Goal: Find specific page/section

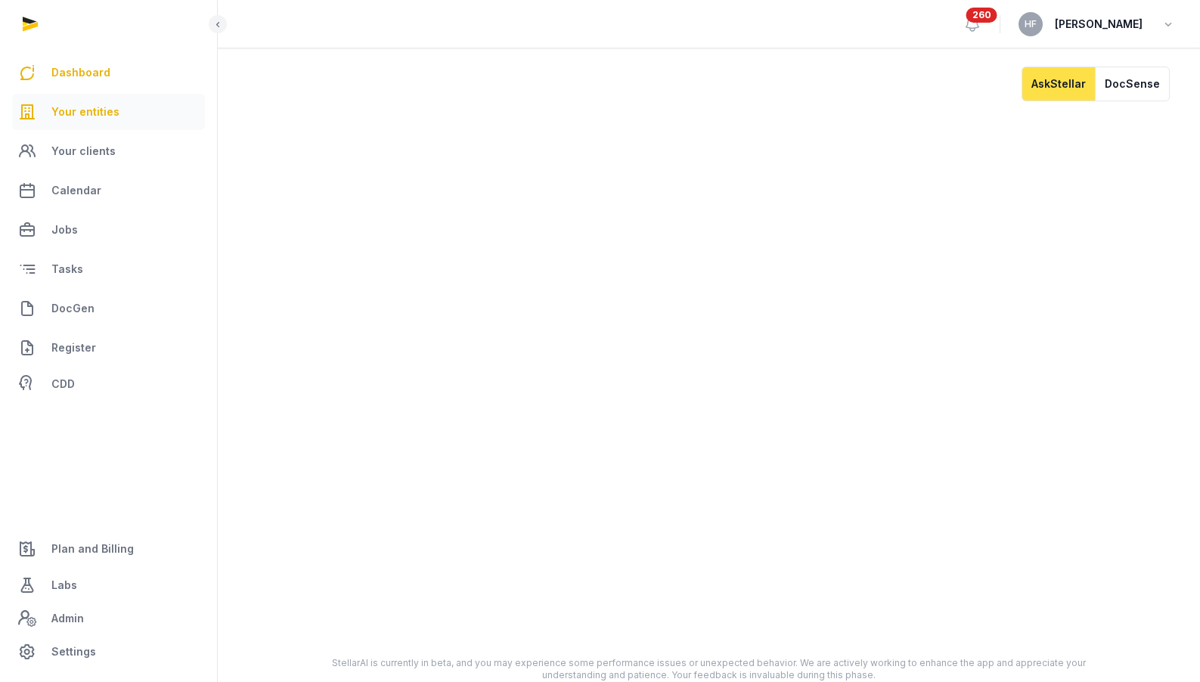
click at [113, 116] on span "Your entities" at bounding box center [85, 112] width 68 height 18
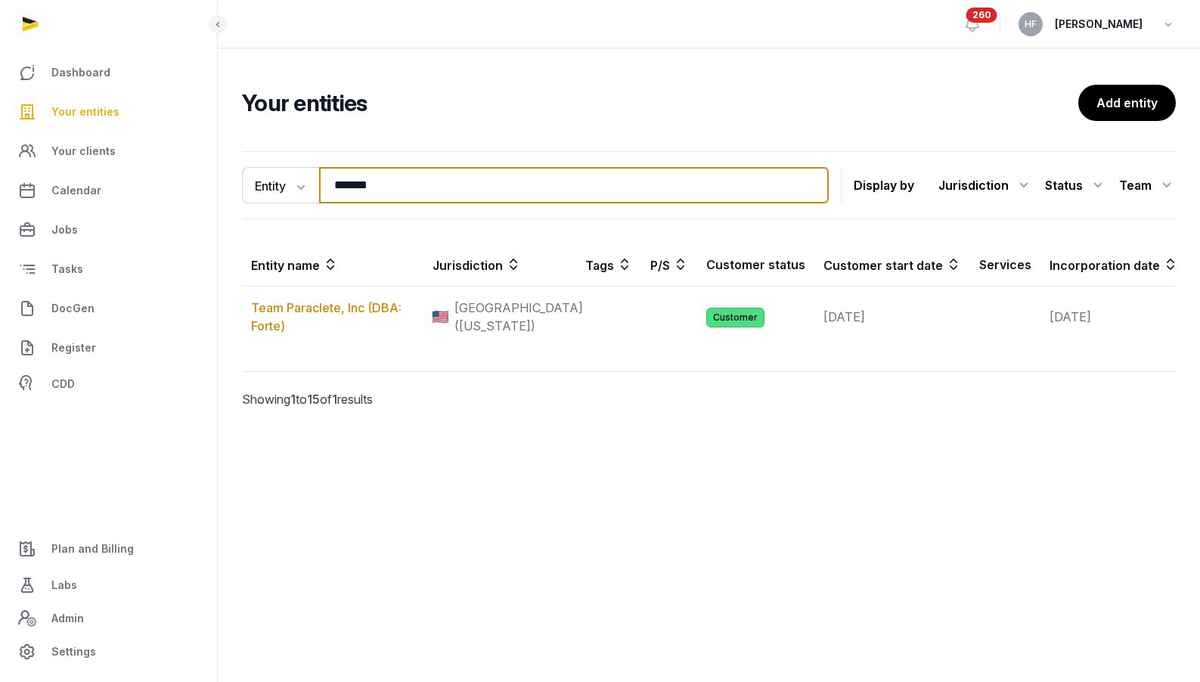
drag, startPoint x: 402, startPoint y: 186, endPoint x: 231, endPoint y: 179, distance: 171.1
click at [240, 179] on div "Entity Entity People Tags Services ******* Search Display by Jurisdiction All j…" at bounding box center [709, 301] width 982 height 312
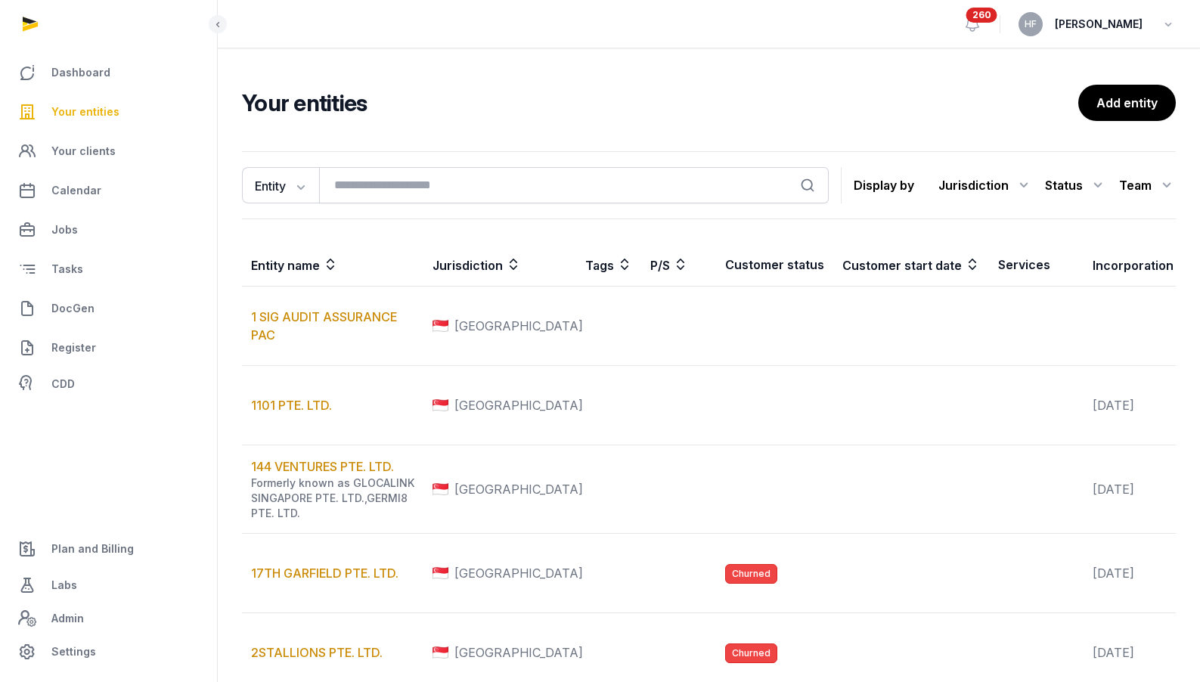
click at [1007, 185] on div "Jurisdiction" at bounding box center [986, 185] width 95 height 24
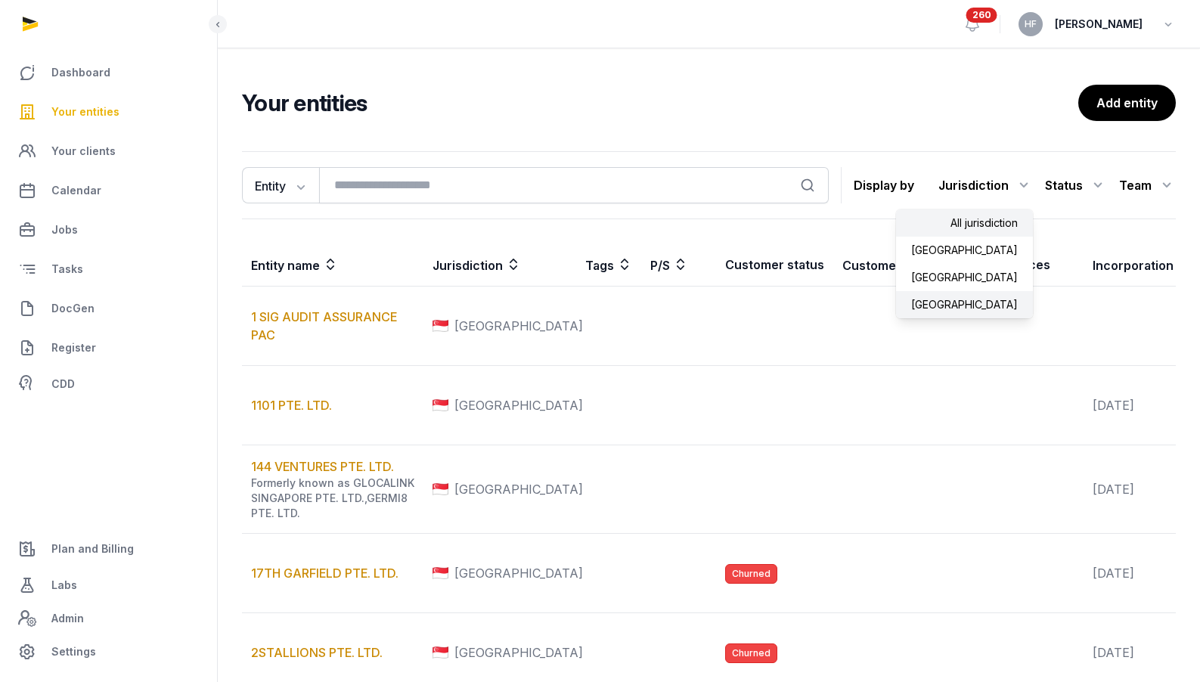
click at [1013, 301] on div "[GEOGRAPHIC_DATA]" at bounding box center [964, 304] width 137 height 27
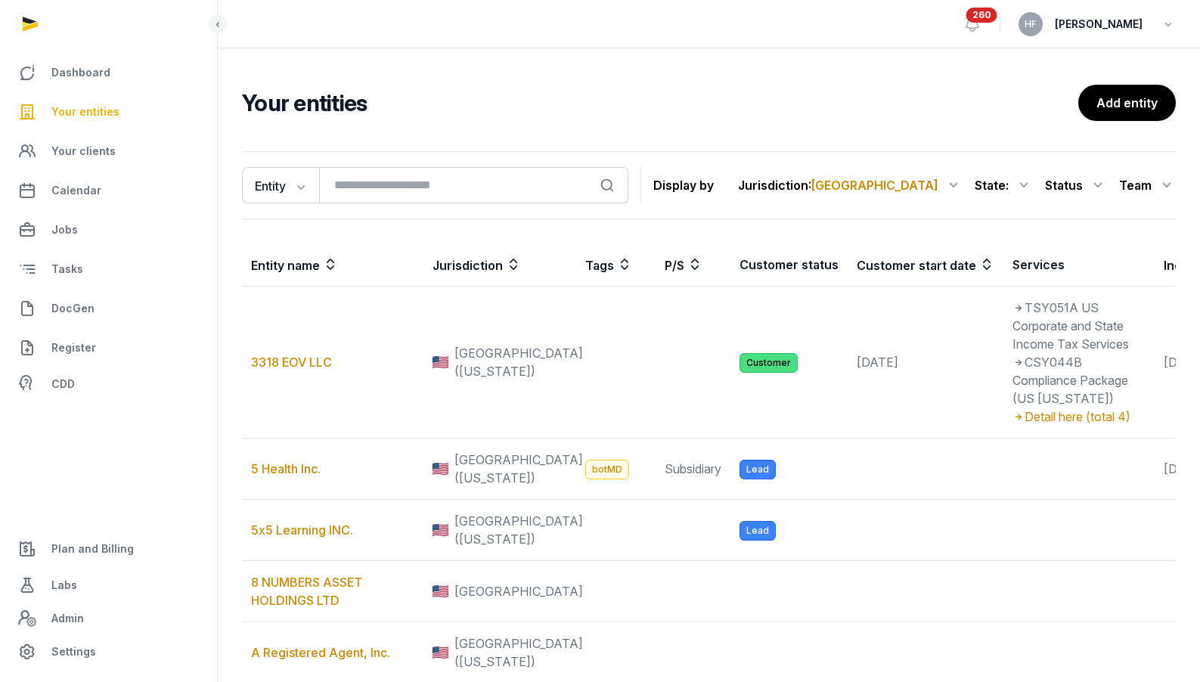
click at [1096, 185] on icon at bounding box center [1098, 185] width 18 height 24
click at [1076, 318] on div "Customer" at bounding box center [1046, 331] width 121 height 27
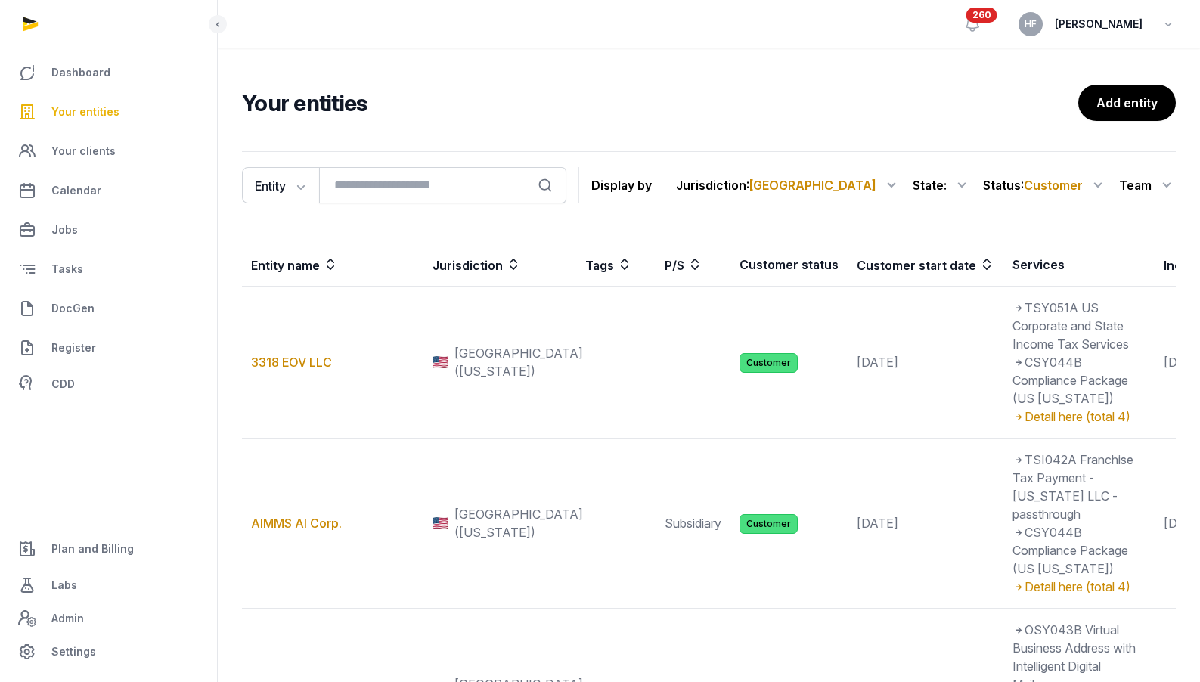
click at [979, 264] on icon at bounding box center [986, 265] width 15 height 18
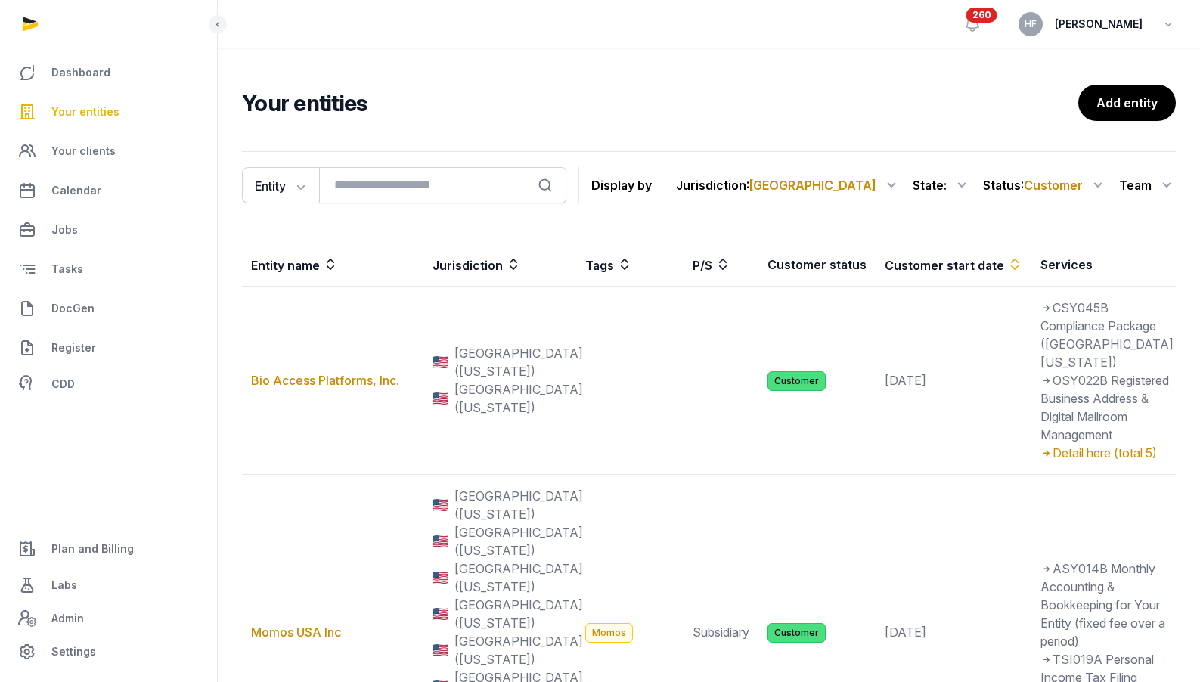
click at [1007, 264] on icon at bounding box center [1014, 265] width 15 height 18
